Goal: Check status: Check status

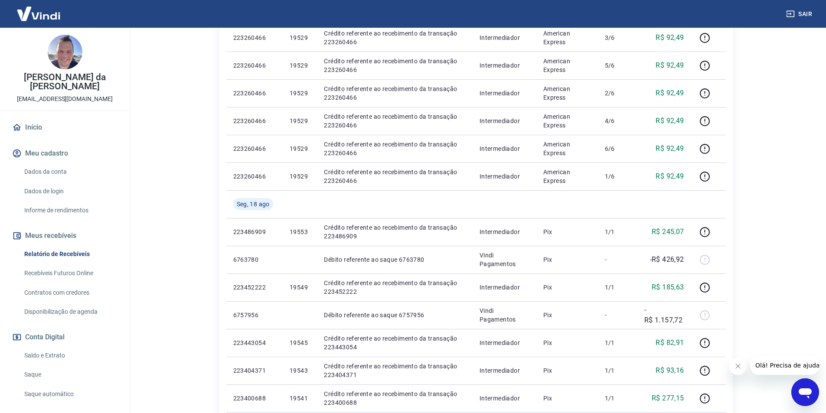
scroll to position [217, 0]
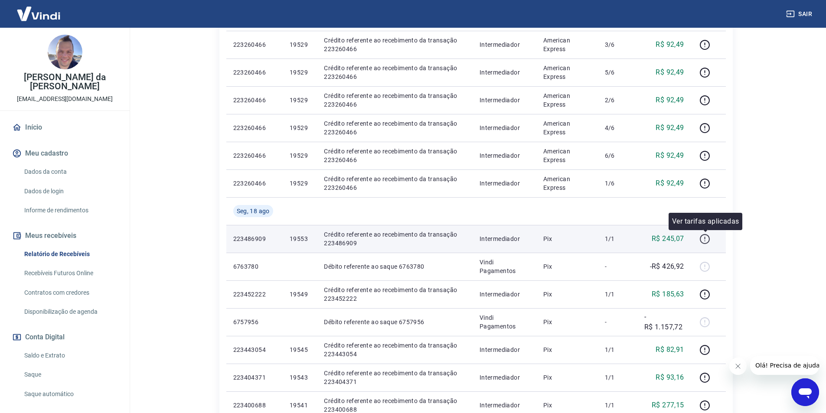
click at [708, 237] on icon "button" at bounding box center [705, 239] width 11 height 11
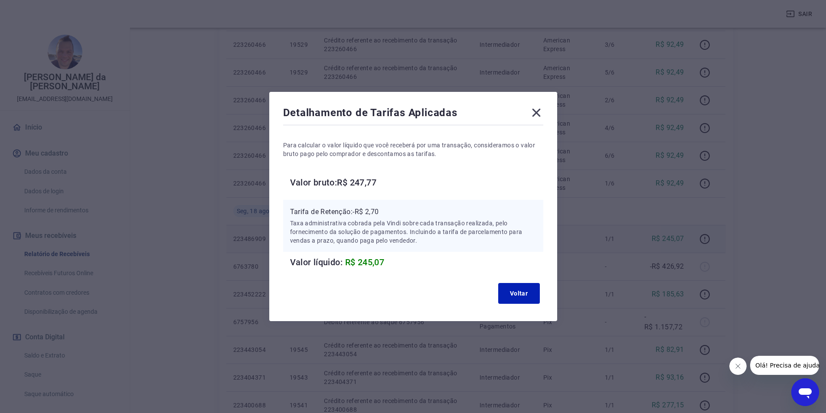
click at [541, 111] on icon at bounding box center [536, 113] width 8 height 8
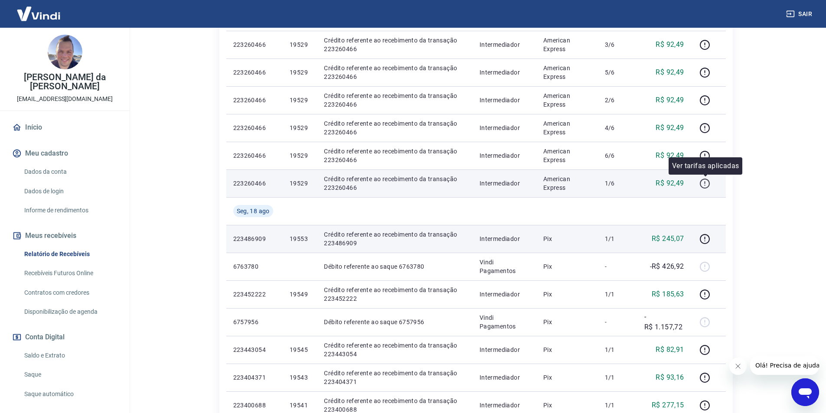
click at [706, 181] on icon "button" at bounding box center [705, 183] width 11 height 11
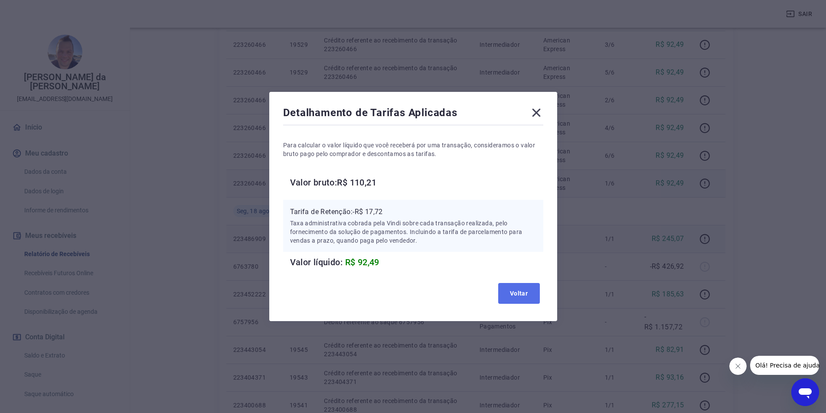
click at [529, 289] on button "Voltar" at bounding box center [519, 293] width 42 height 21
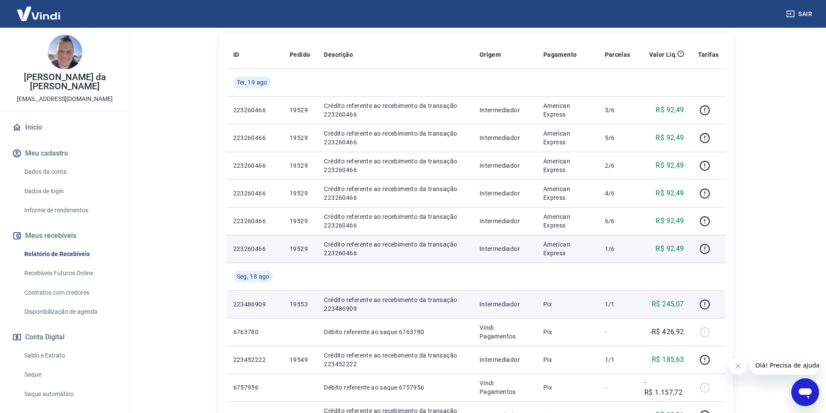
scroll to position [130, 0]
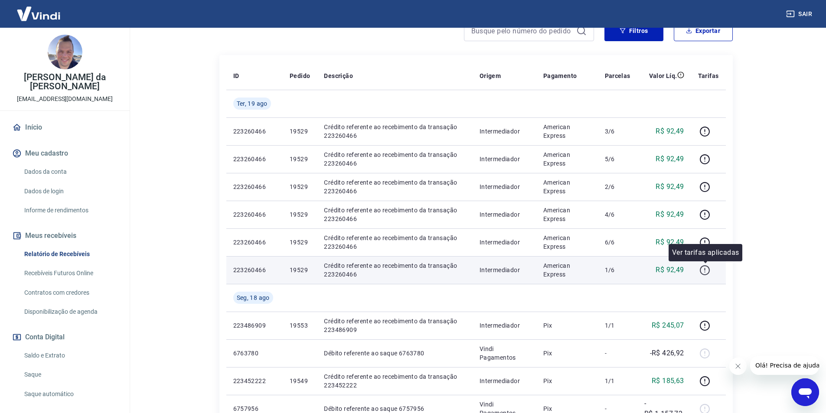
click at [706, 270] on icon "button" at bounding box center [705, 269] width 1 height 3
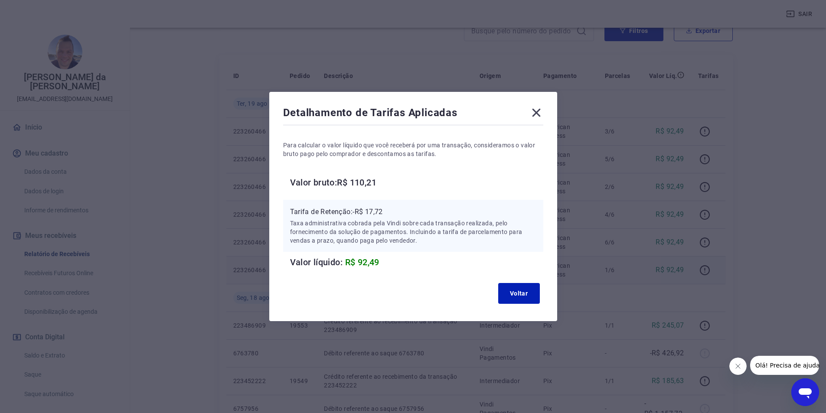
click at [541, 110] on icon at bounding box center [536, 113] width 8 height 8
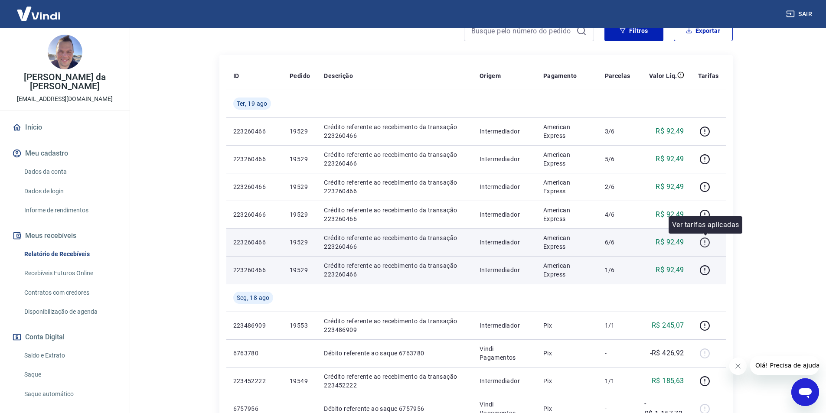
click at [705, 241] on icon "button" at bounding box center [705, 242] width 11 height 11
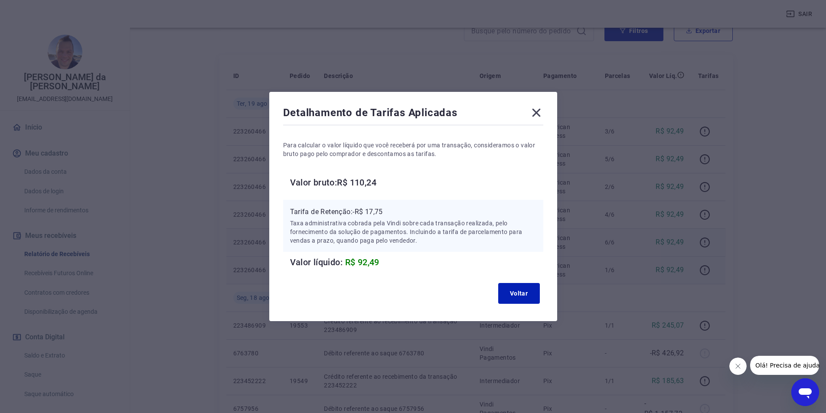
click at [541, 112] on icon at bounding box center [536, 113] width 8 height 8
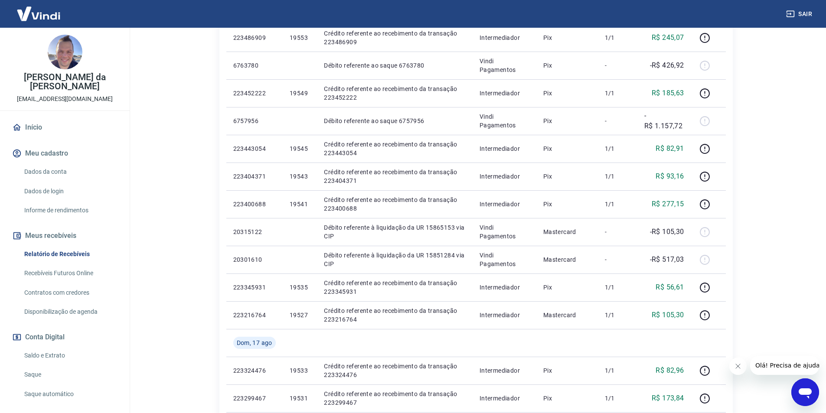
scroll to position [434, 0]
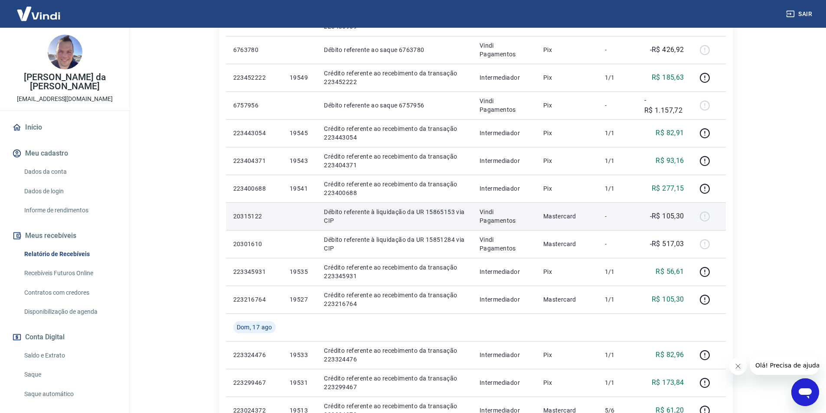
click at [706, 218] on div at bounding box center [708, 217] width 21 height 14
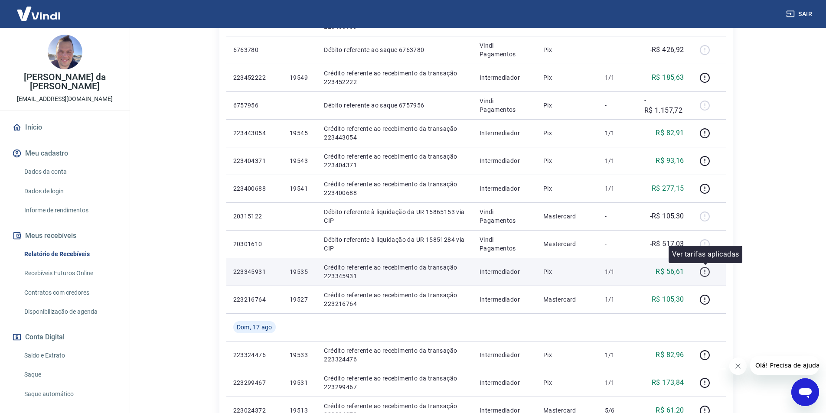
click at [703, 277] on icon "button" at bounding box center [705, 272] width 11 height 11
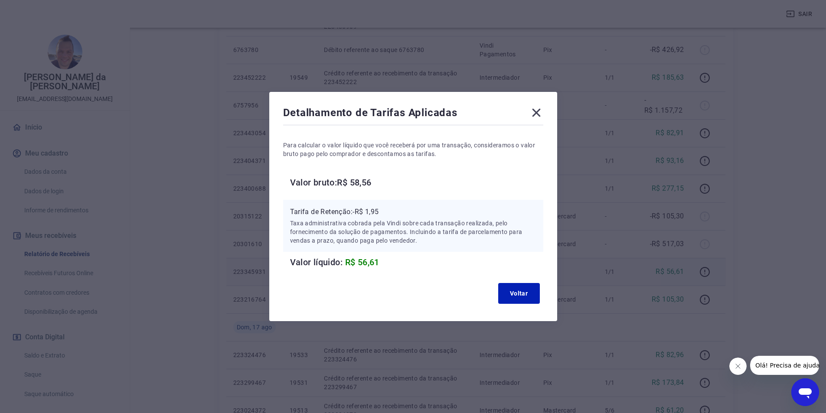
click at [535, 112] on icon at bounding box center [537, 113] width 14 height 14
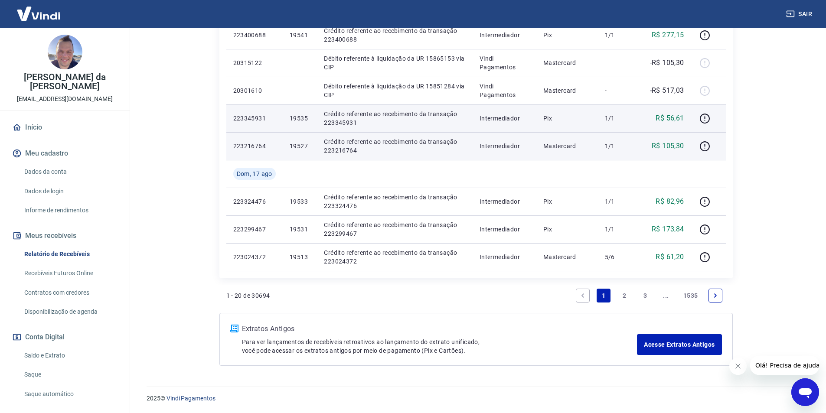
scroll to position [588, 0]
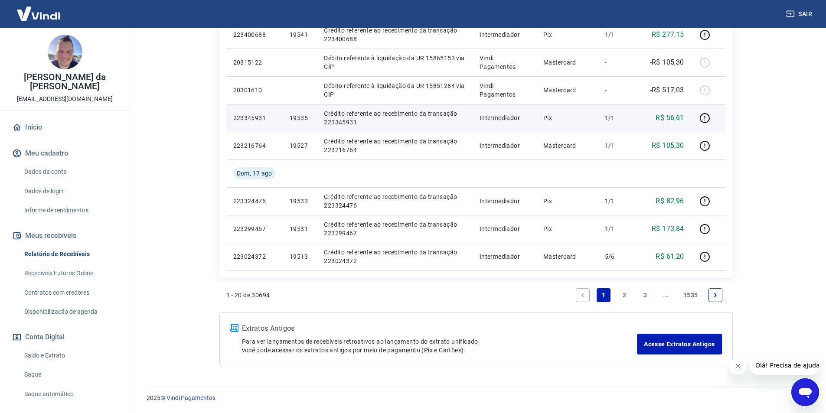
click at [711, 297] on link "Next page" at bounding box center [716, 295] width 14 height 14
